Goal: Task Accomplishment & Management: Manage account settings

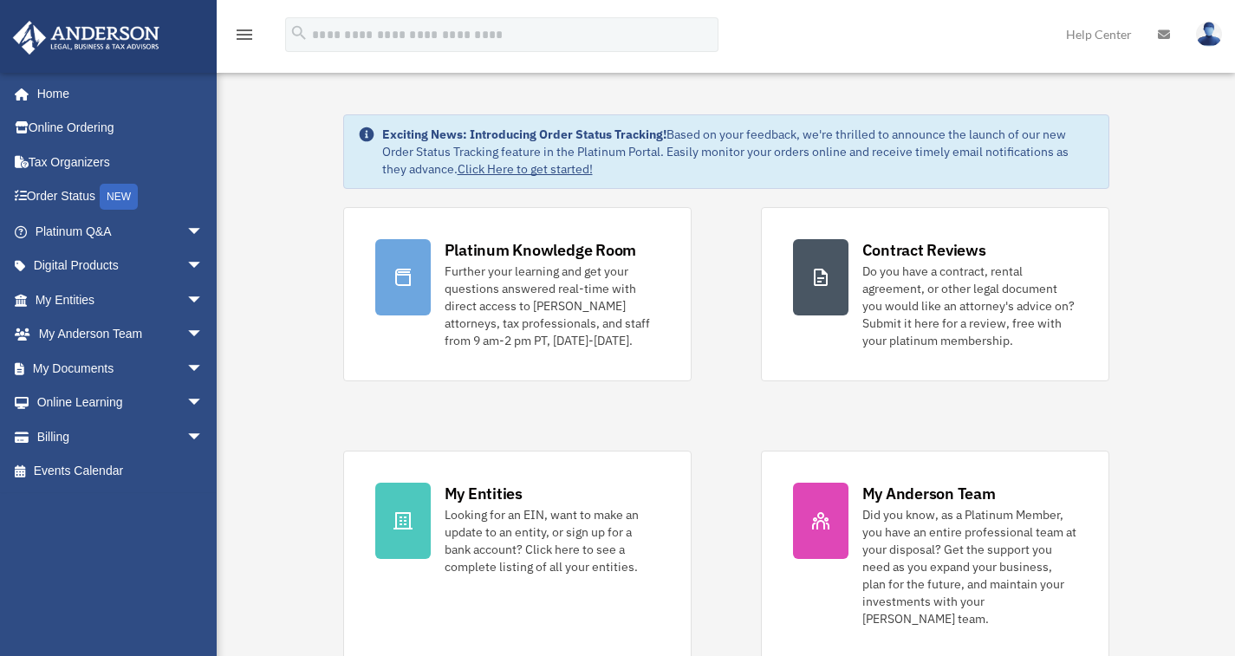
click at [1206, 32] on img at bounding box center [1209, 34] width 26 height 25
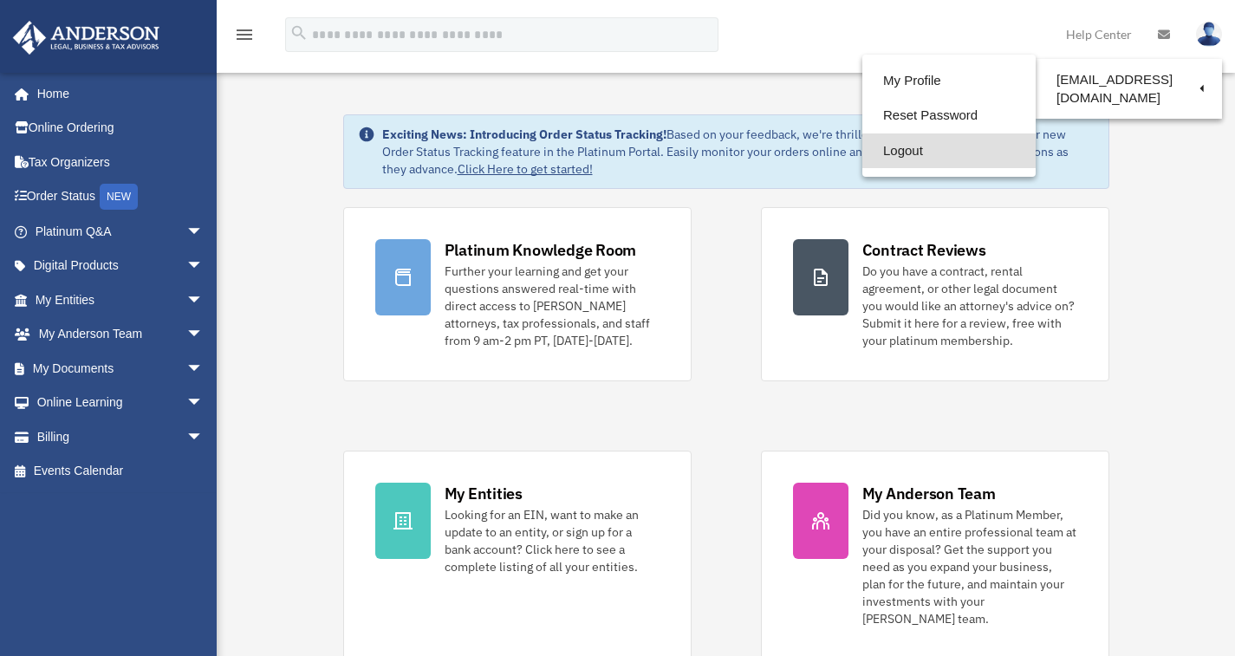
click at [901, 153] on link "Logout" at bounding box center [949, 151] width 173 height 36
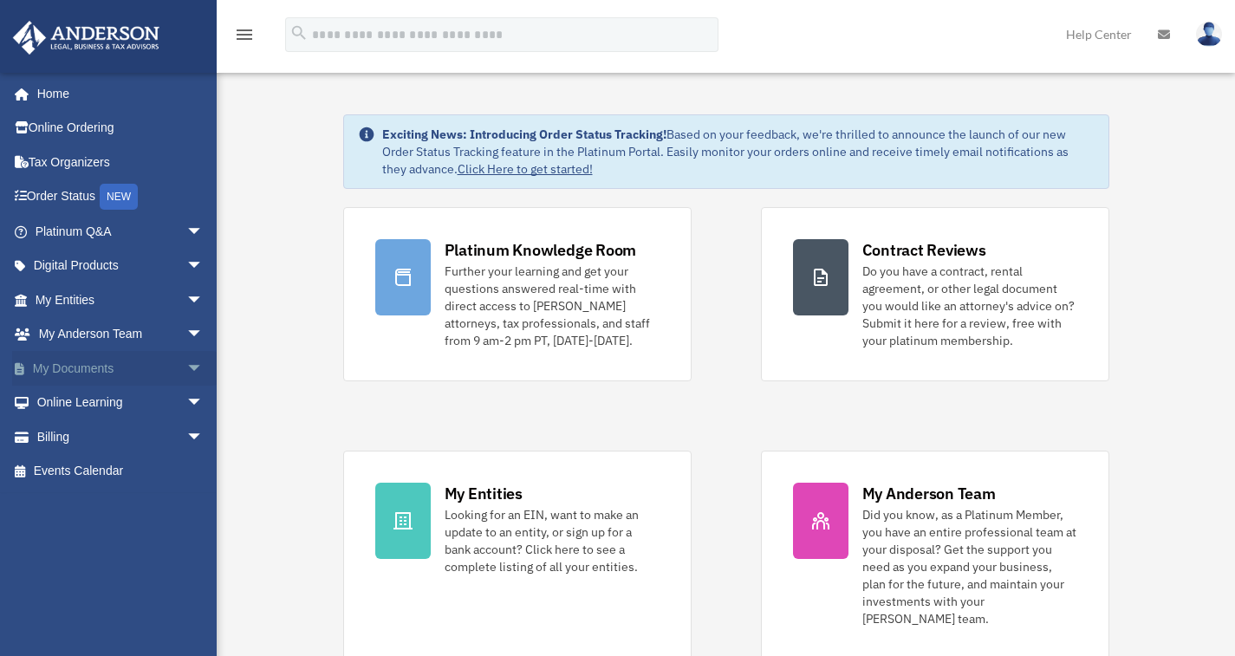
click at [186, 368] on span "arrow_drop_down" at bounding box center [203, 369] width 35 height 36
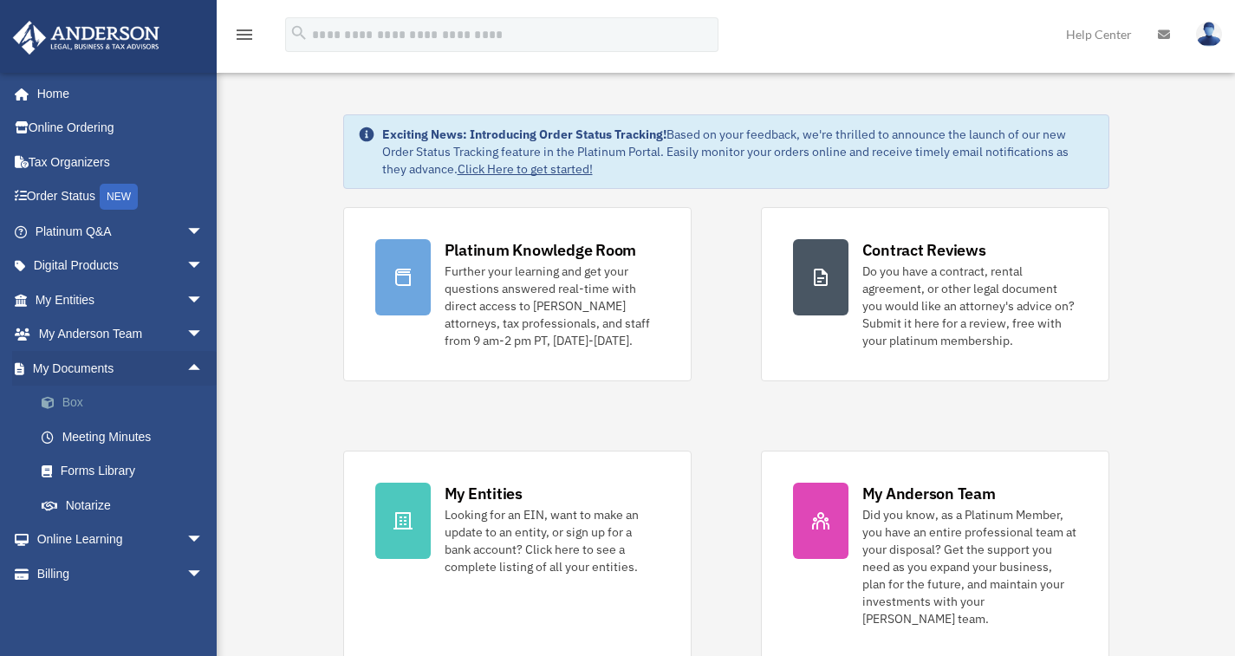
click at [71, 398] on link "Box" at bounding box center [126, 403] width 205 height 35
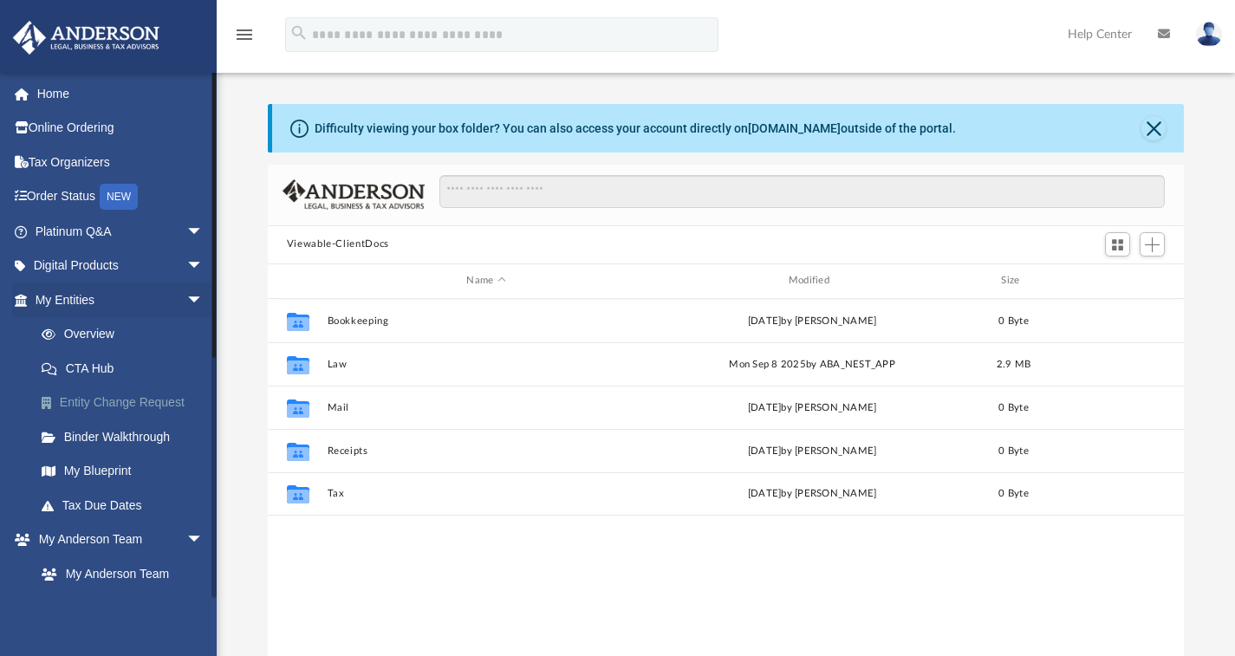
scroll to position [14, 14]
click at [1204, 35] on img at bounding box center [1209, 34] width 26 height 25
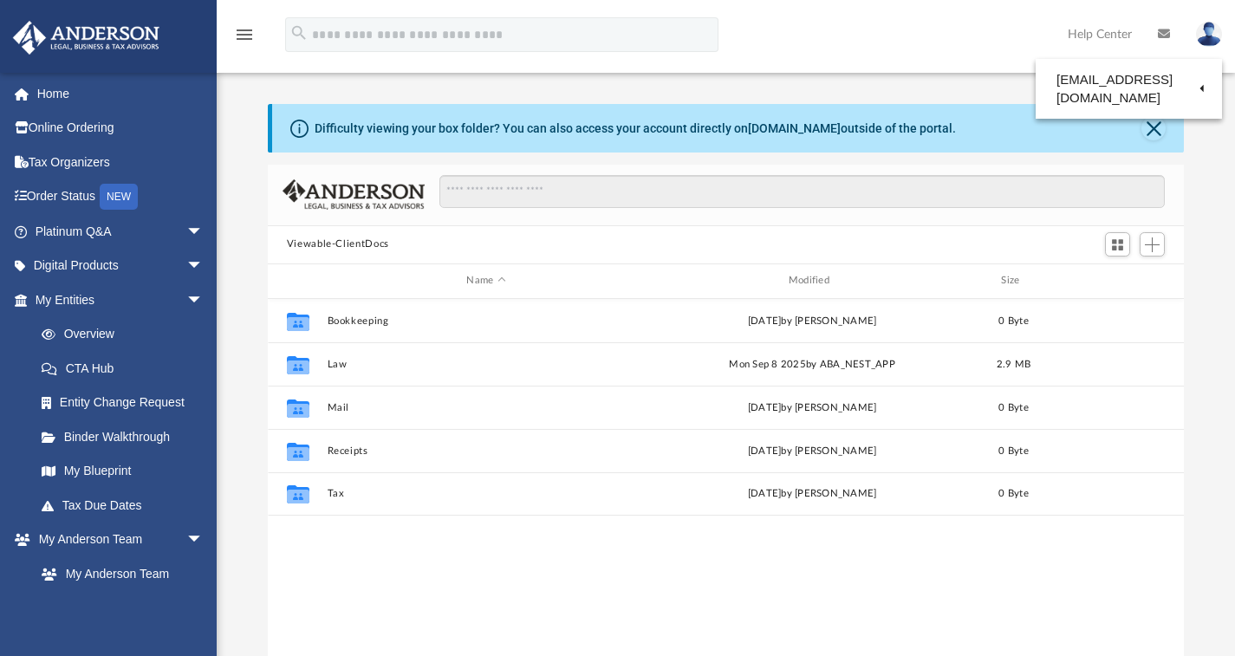
click at [888, 147] on link "Logout" at bounding box center [927, 151] width 173 height 36
